Goal: Find specific page/section: Find specific page/section

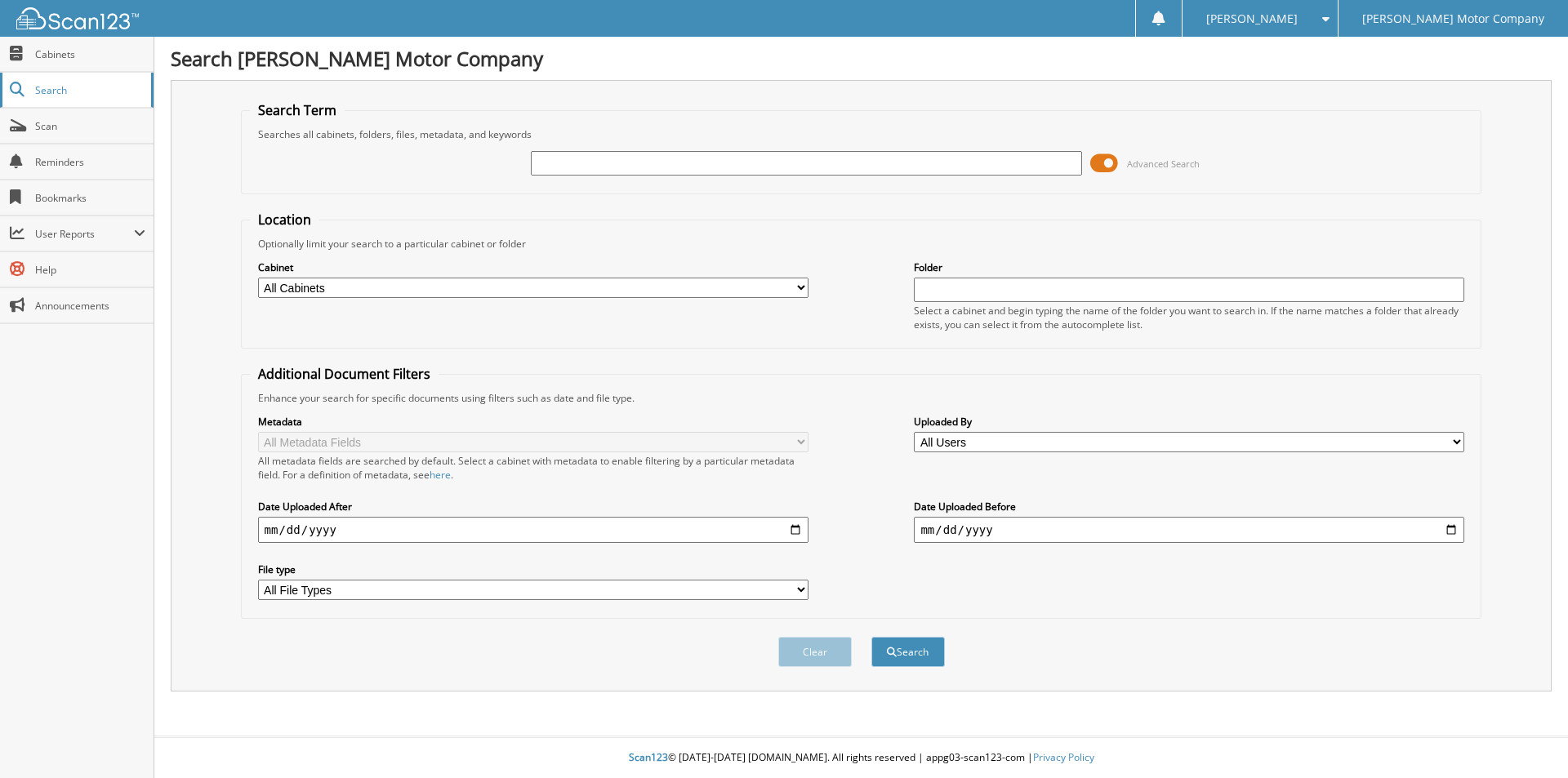
click at [69, 94] on span "Search" at bounding box center [89, 90] width 108 height 13
click at [60, 231] on span "User Reports" at bounding box center [84, 233] width 99 height 13
click at [67, 273] on span "My Recent Activity" at bounding box center [85, 269] width 120 height 14
